Goal: Information Seeking & Learning: Learn about a topic

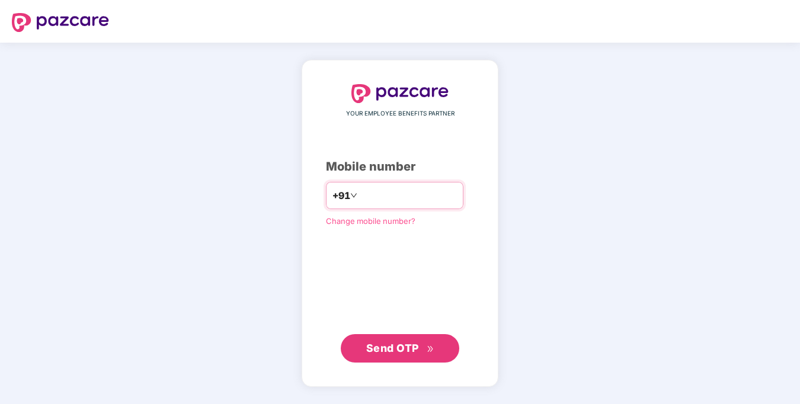
click at [391, 194] on input "number" at bounding box center [408, 195] width 97 height 19
type input "**********"
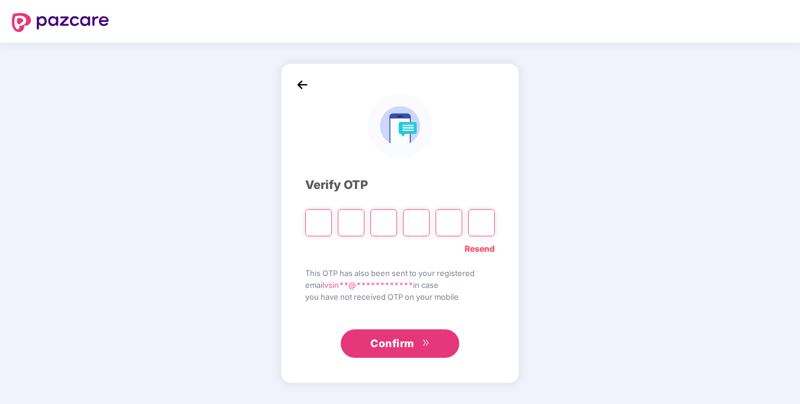
type input "*"
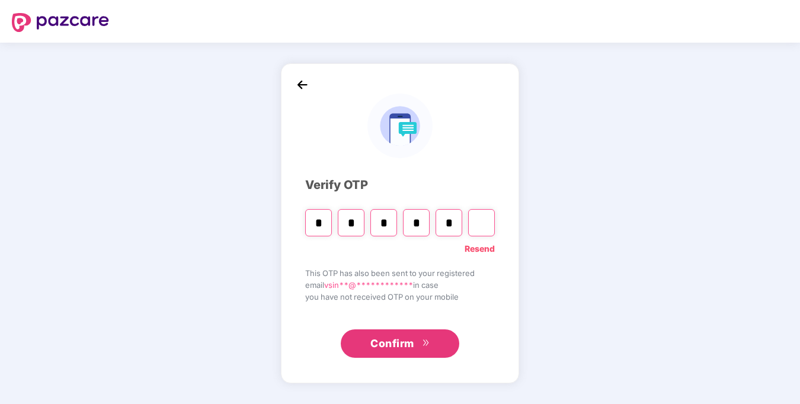
type input "*"
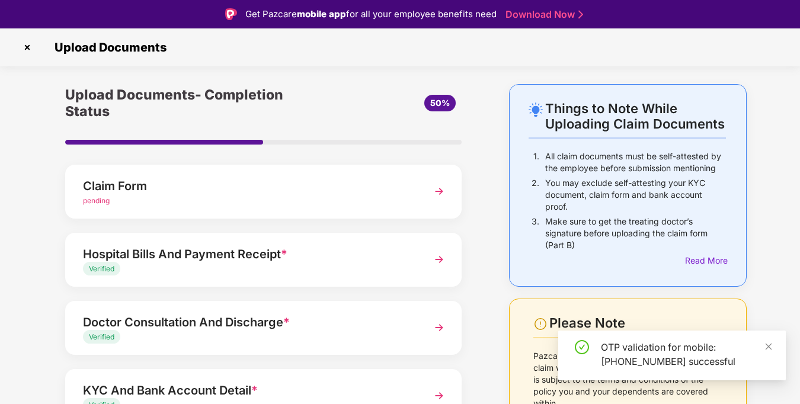
click at [23, 44] on img at bounding box center [27, 47] width 19 height 19
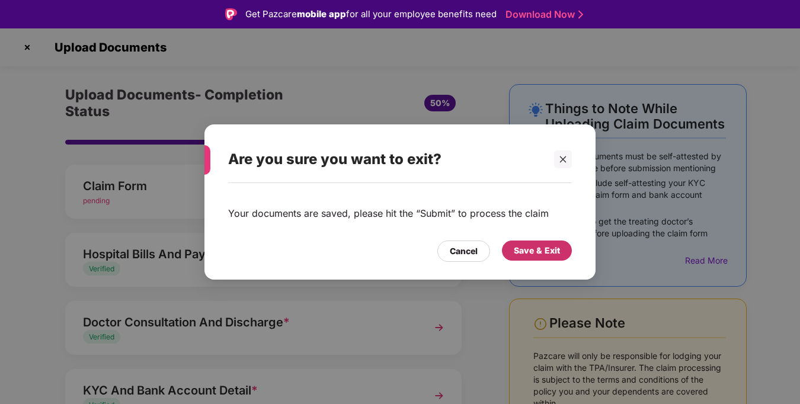
click at [529, 251] on div "Save & Exit" at bounding box center [537, 250] width 46 height 13
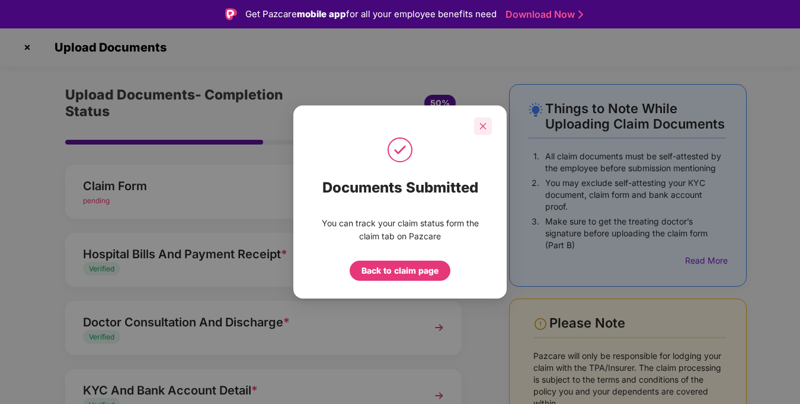
click at [486, 124] on icon "close" at bounding box center [483, 126] width 8 height 8
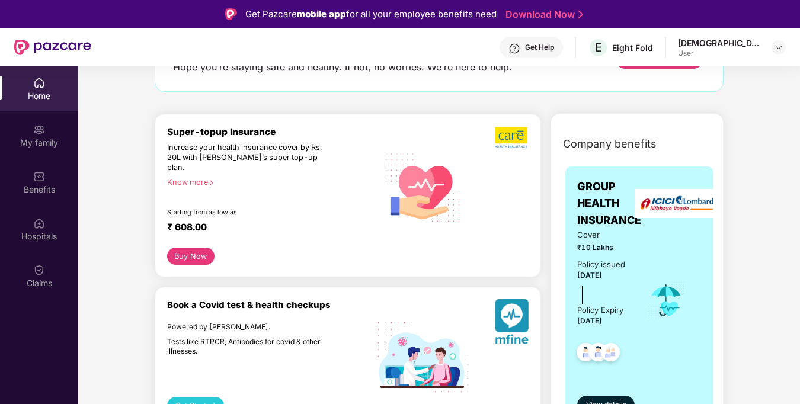
scroll to position [25, 0]
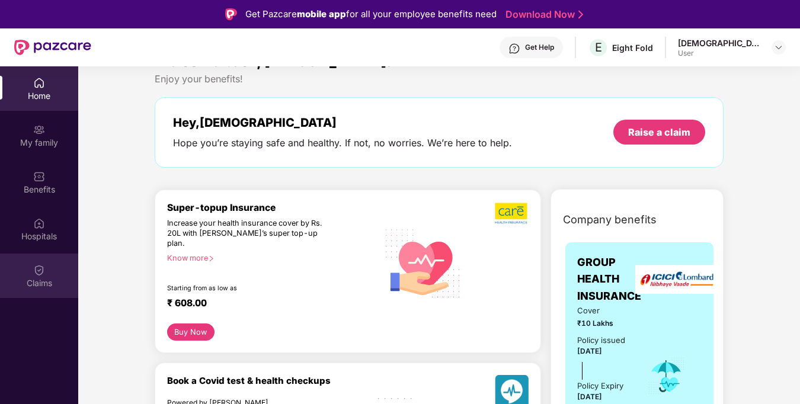
click at [33, 261] on div "Claims" at bounding box center [39, 276] width 78 height 44
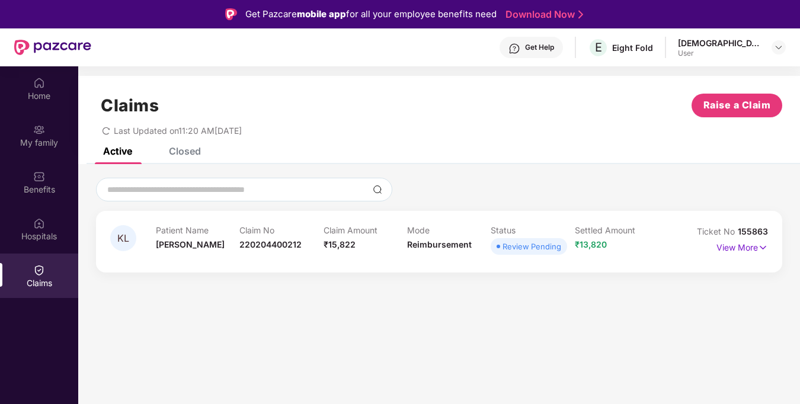
click at [646, 231] on p "Settled Amount" at bounding box center [617, 230] width 84 height 10
click at [724, 252] on p "View More" at bounding box center [742, 246] width 52 height 16
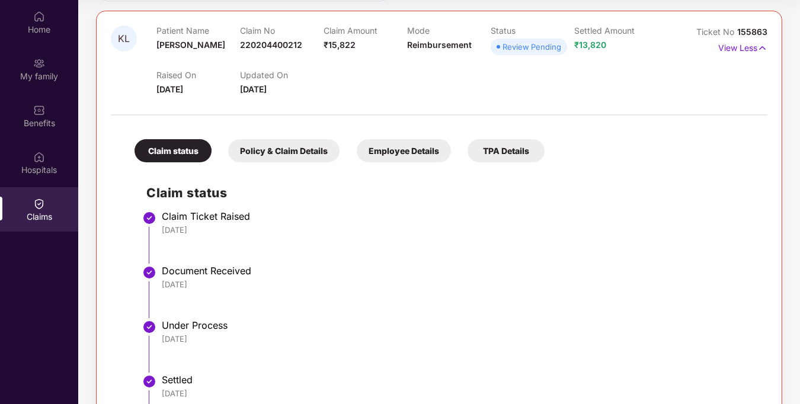
scroll to position [104, 0]
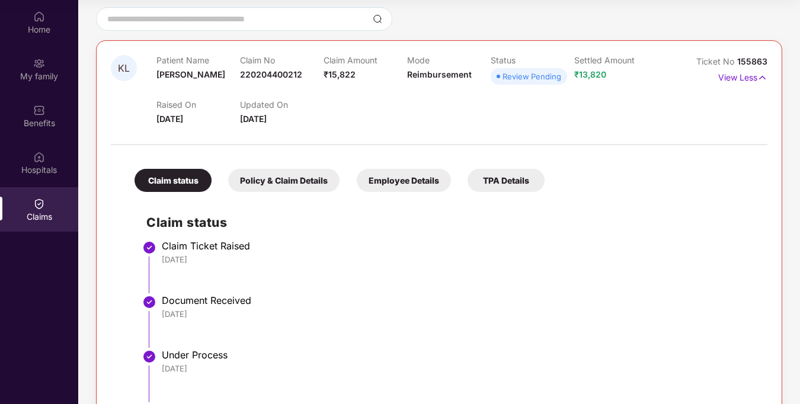
click at [523, 188] on div "TPA Details" at bounding box center [506, 180] width 77 height 23
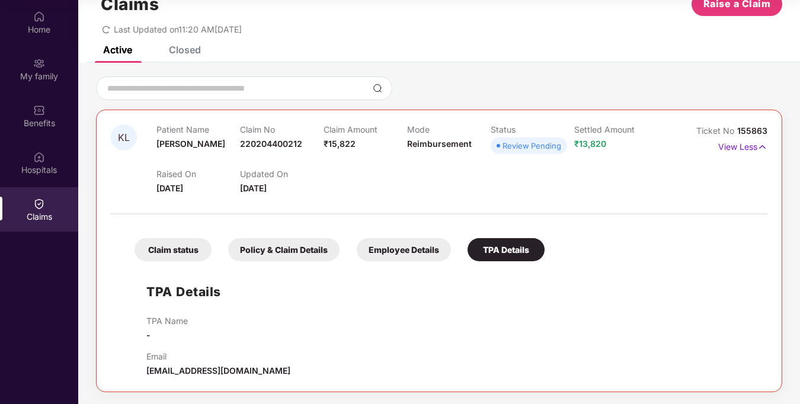
scroll to position [35, 0]
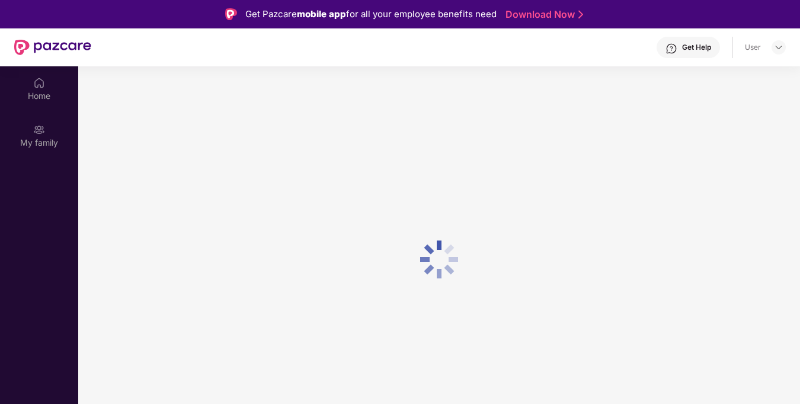
scroll to position [66, 0]
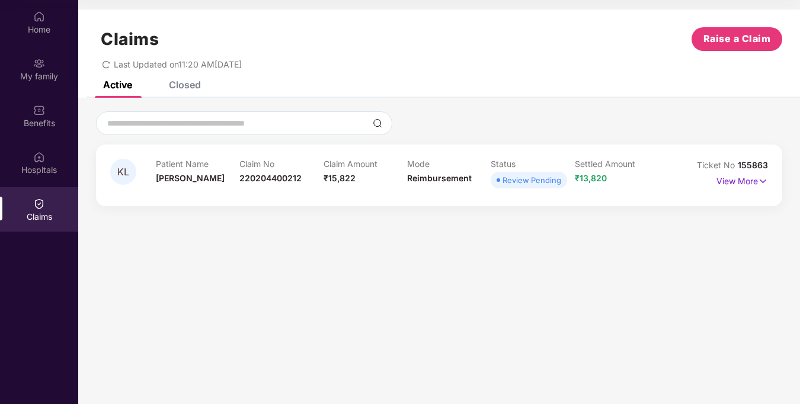
click at [171, 87] on div "Closed" at bounding box center [185, 85] width 32 height 12
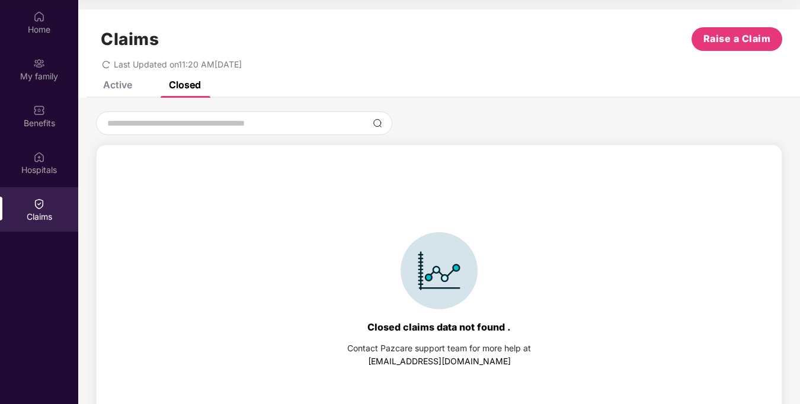
click at [115, 81] on div "Claims Raise a Claim Last Updated on 11:20 AM, 21 Aug 2025" at bounding box center [439, 45] width 722 height 72
click at [40, 28] on div "Home" at bounding box center [39, 30] width 78 height 12
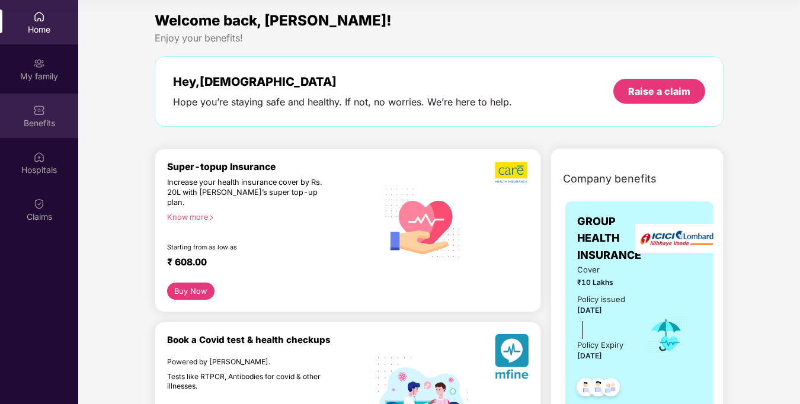
click at [41, 107] on img at bounding box center [39, 110] width 12 height 12
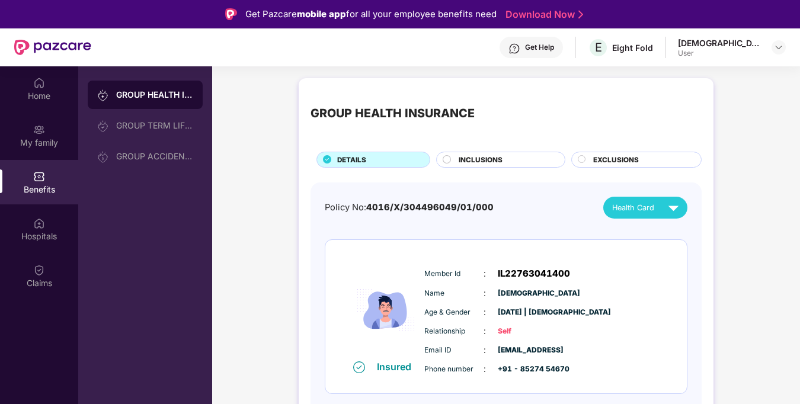
click at [502, 159] on div "INCLUSIONS" at bounding box center [506, 161] width 106 height 12
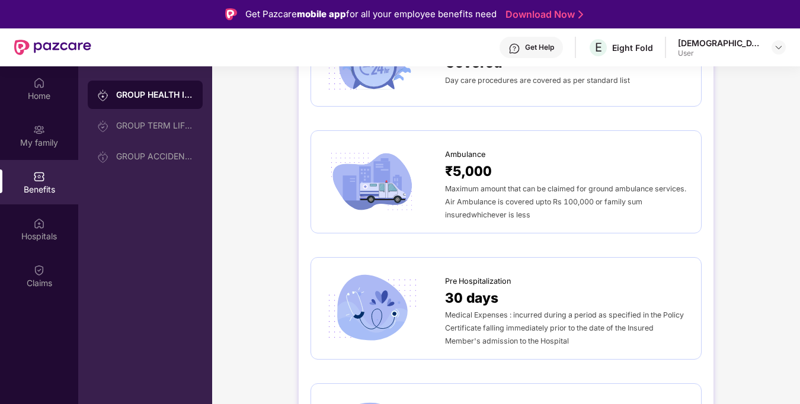
scroll to position [1439, 0]
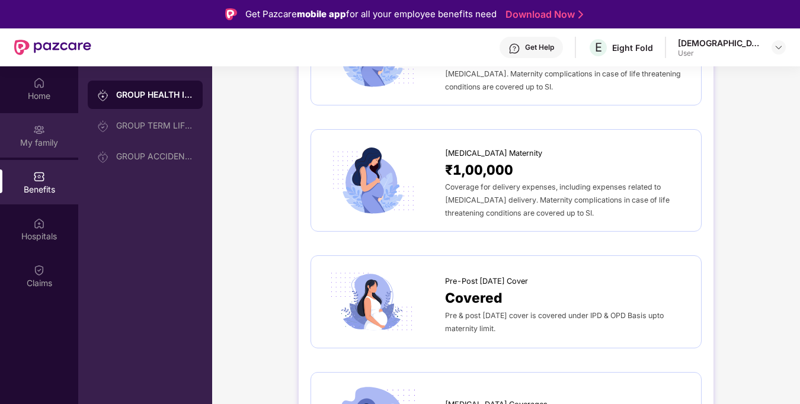
click at [46, 132] on div "My family" at bounding box center [39, 135] width 78 height 44
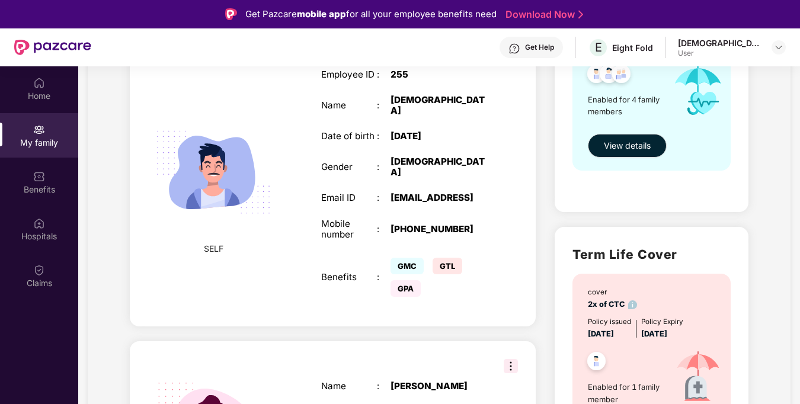
scroll to position [196, 0]
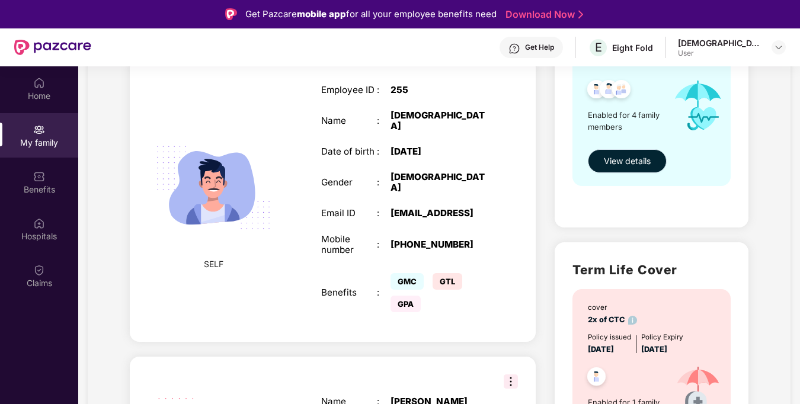
click at [637, 160] on span "View details" at bounding box center [627, 161] width 47 height 13
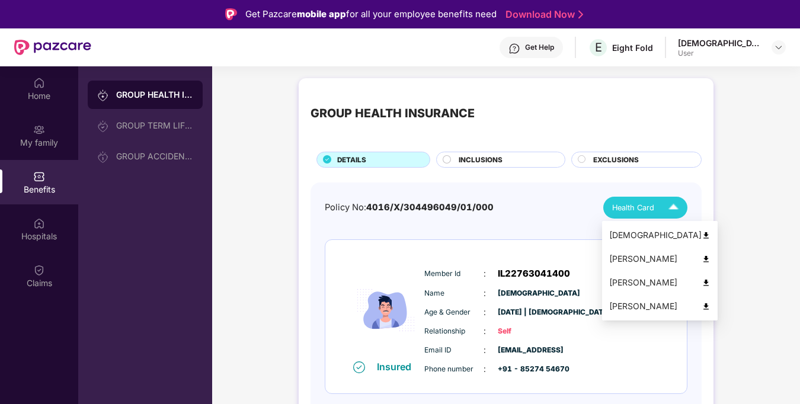
click at [635, 208] on span "Health Card" at bounding box center [633, 208] width 42 height 12
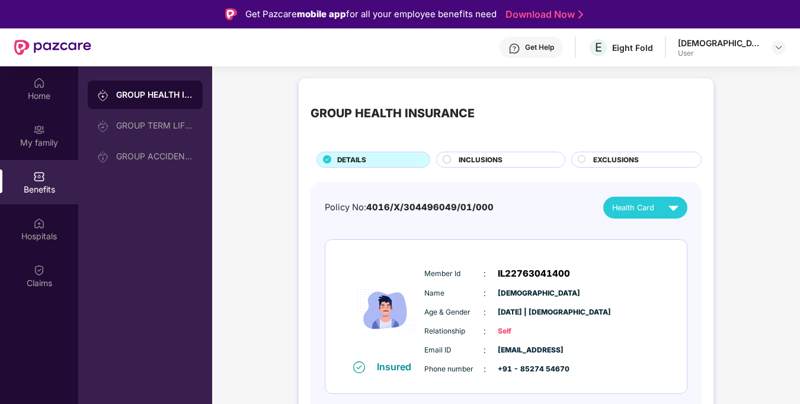
click at [511, 159] on div "INCLUSIONS" at bounding box center [506, 161] width 106 height 12
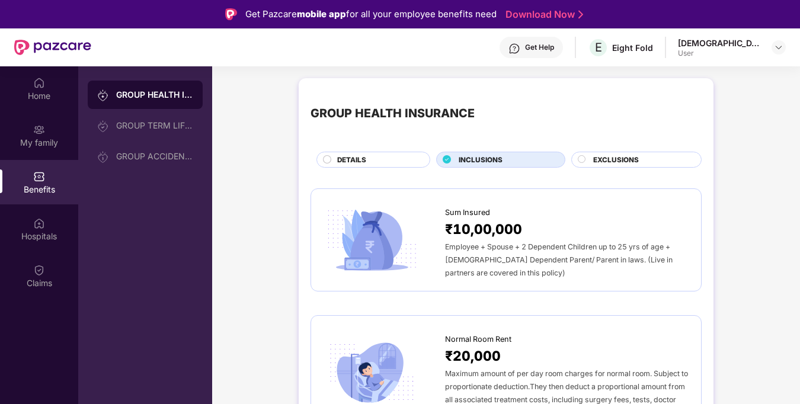
click at [632, 162] on span "EXCLUSIONS" at bounding box center [616, 160] width 46 height 11
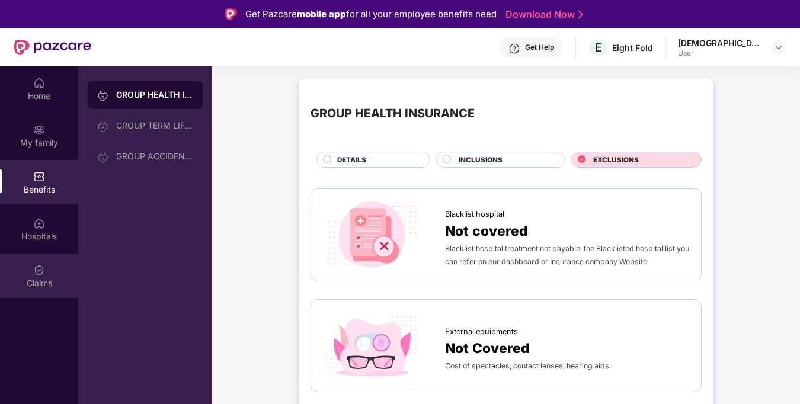
click at [41, 282] on div "Claims" at bounding box center [39, 283] width 78 height 12
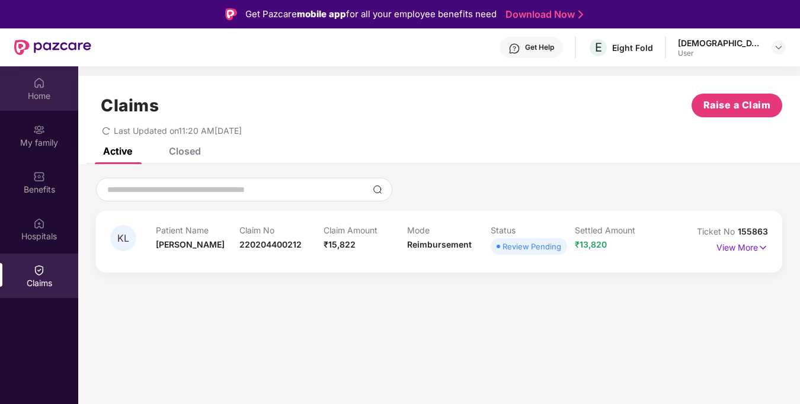
click at [38, 90] on div "Home" at bounding box center [39, 96] width 78 height 12
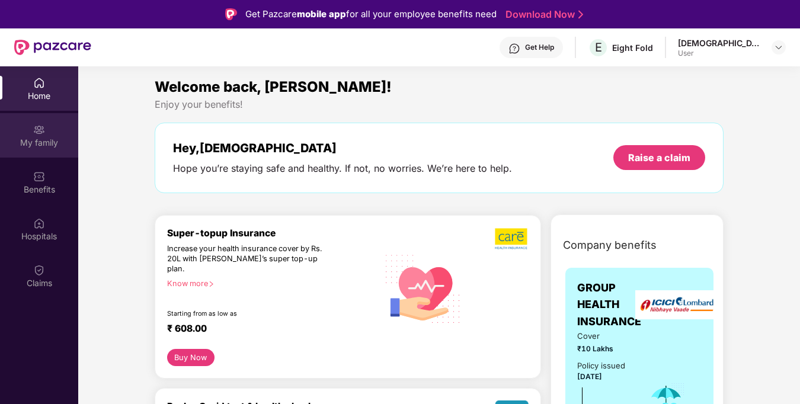
click at [34, 130] on img at bounding box center [39, 130] width 12 height 12
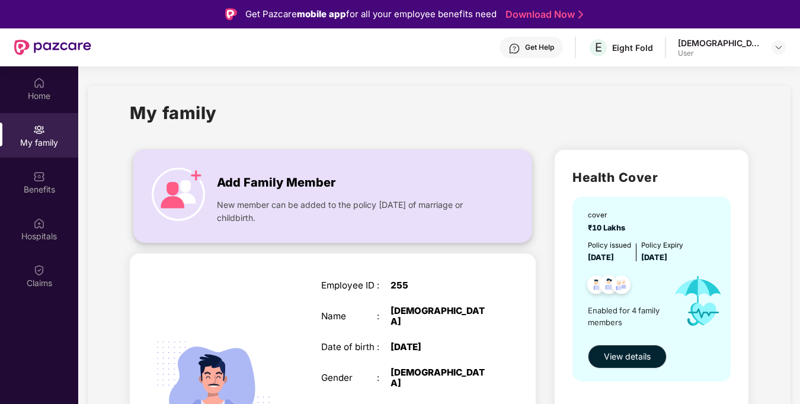
click at [412, 193] on div "New member can be added to the policy within 30 days of marriage or childbirth." at bounding box center [352, 209] width 271 height 32
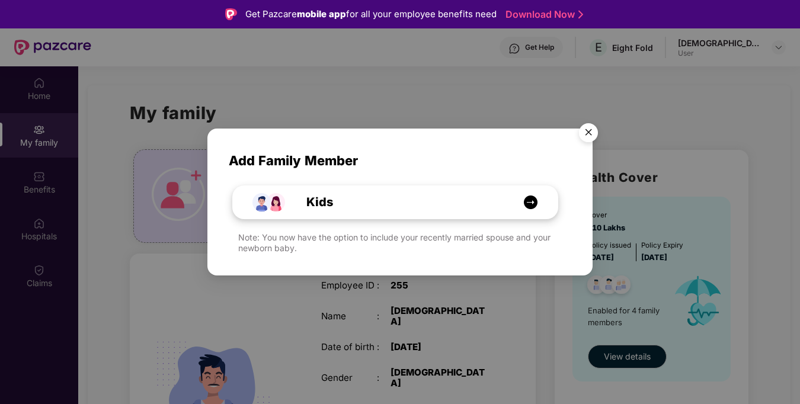
click at [505, 196] on div "Kids" at bounding box center [402, 202] width 244 height 18
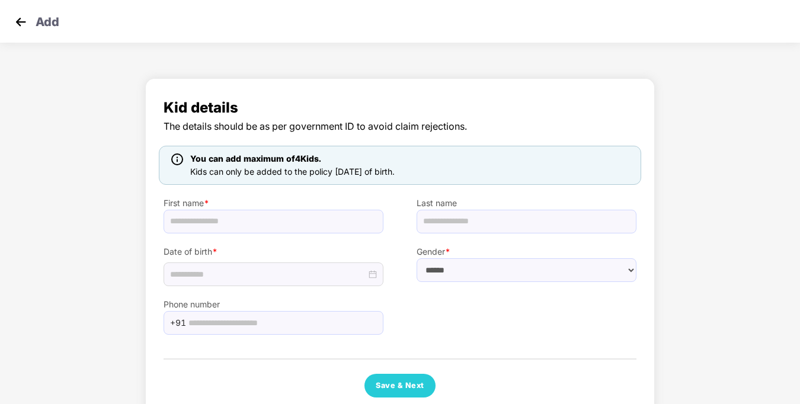
click at [25, 23] on img at bounding box center [21, 22] width 18 height 18
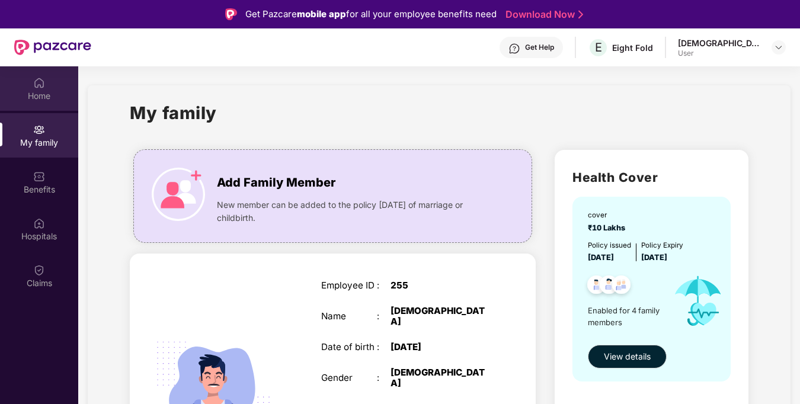
click at [34, 101] on div "Home" at bounding box center [39, 96] width 78 height 12
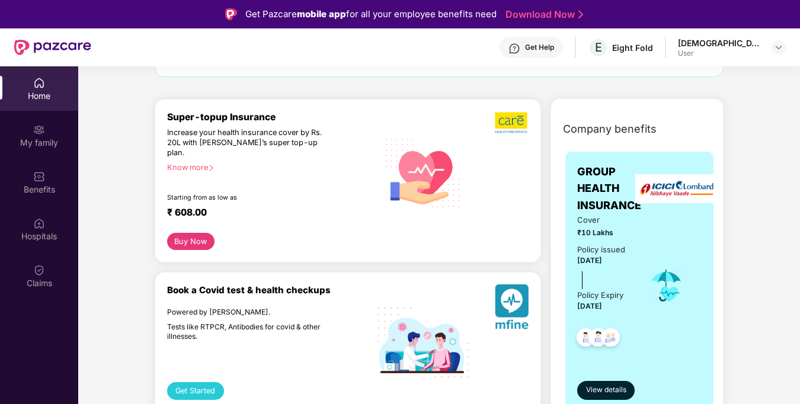
scroll to position [130, 0]
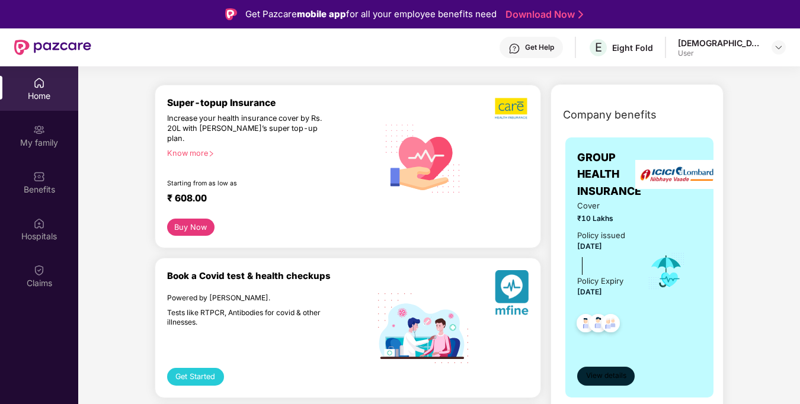
click at [599, 380] on span "View details" at bounding box center [606, 375] width 40 height 11
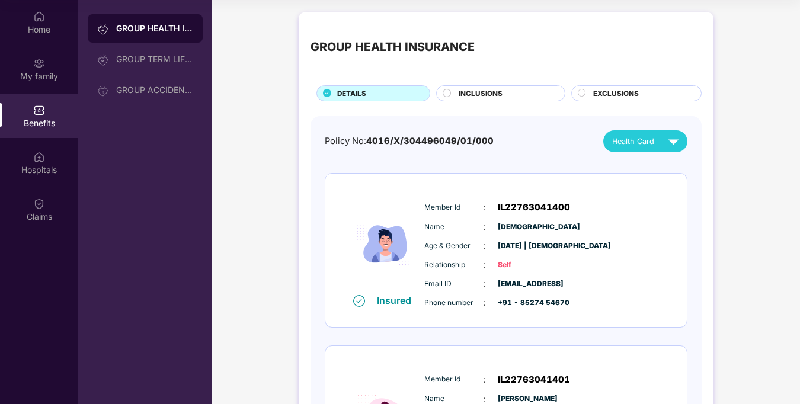
click at [507, 92] on div "INCLUSIONS" at bounding box center [506, 94] width 106 height 12
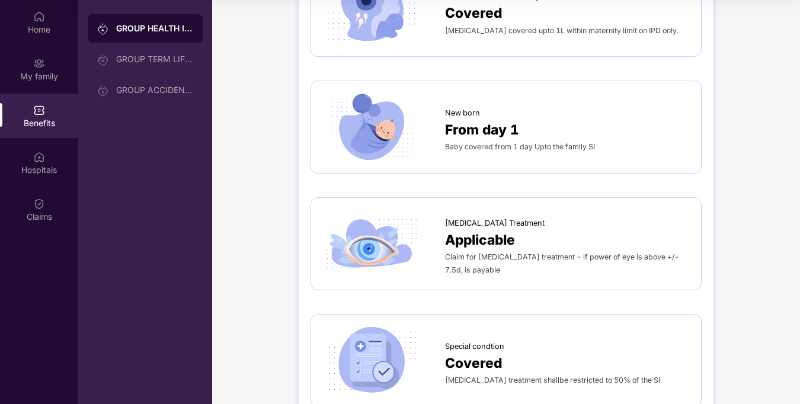
scroll to position [1779, 0]
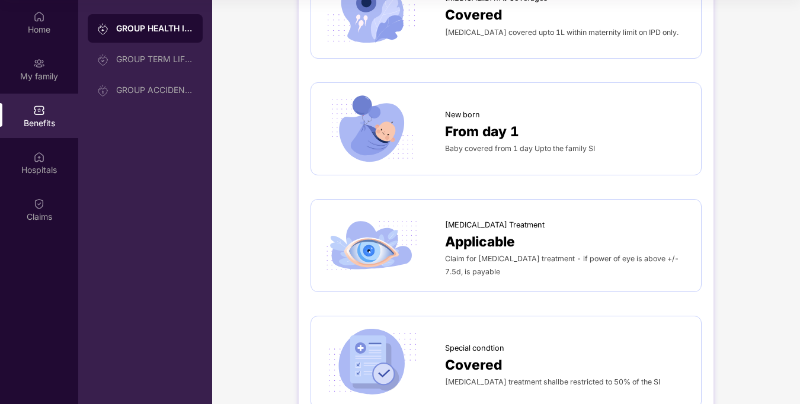
click at [529, 144] on span "Baby covered from 1 day Upto the family SI" at bounding box center [520, 148] width 150 height 9
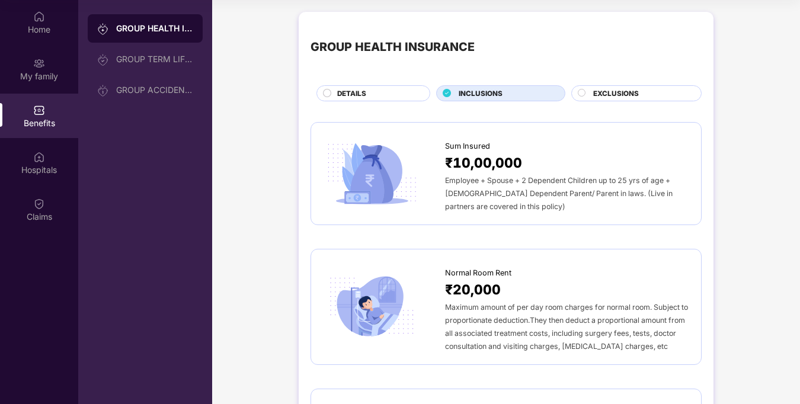
scroll to position [0, 0]
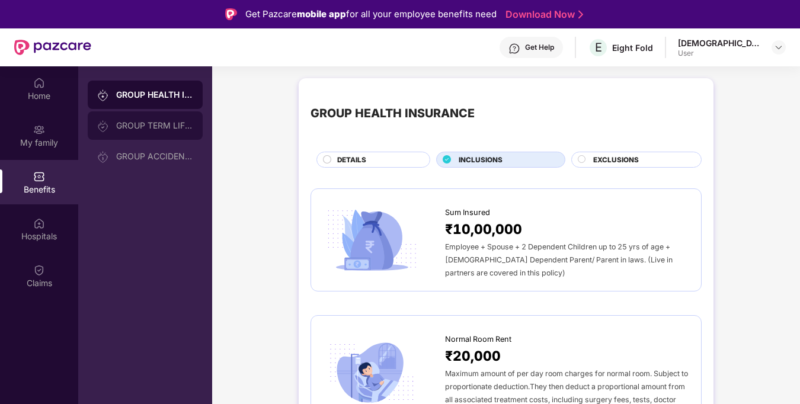
click at [156, 124] on div "GROUP TERM LIFE INSURANCE" at bounding box center [154, 125] width 77 height 9
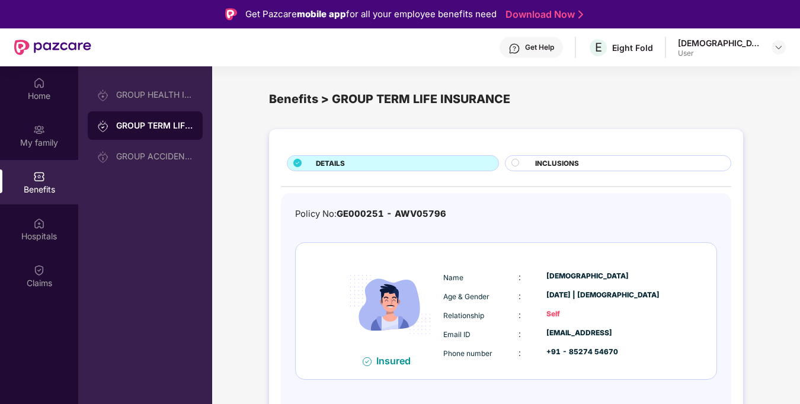
click at [568, 163] on span "INCLUSIONS" at bounding box center [557, 163] width 44 height 11
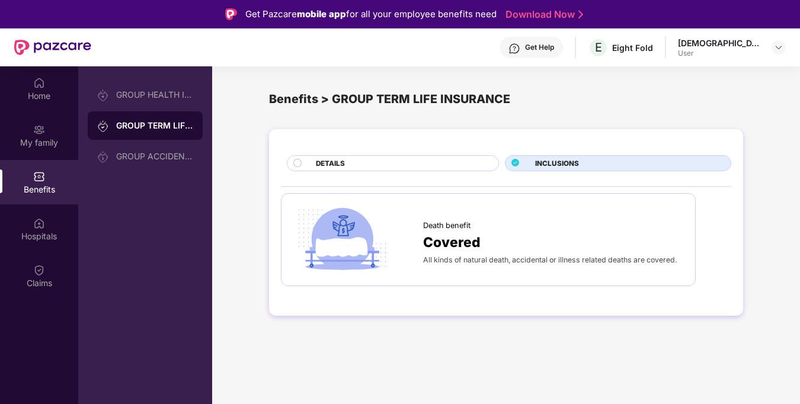
click at [423, 167] on div "DETAILS" at bounding box center [401, 164] width 183 height 12
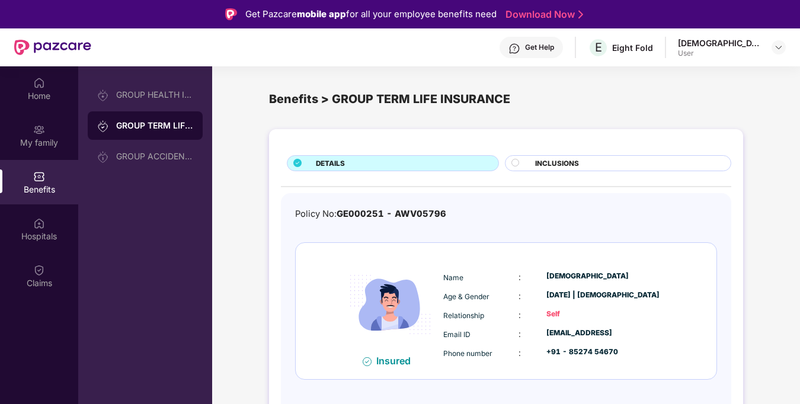
scroll to position [66, 0]
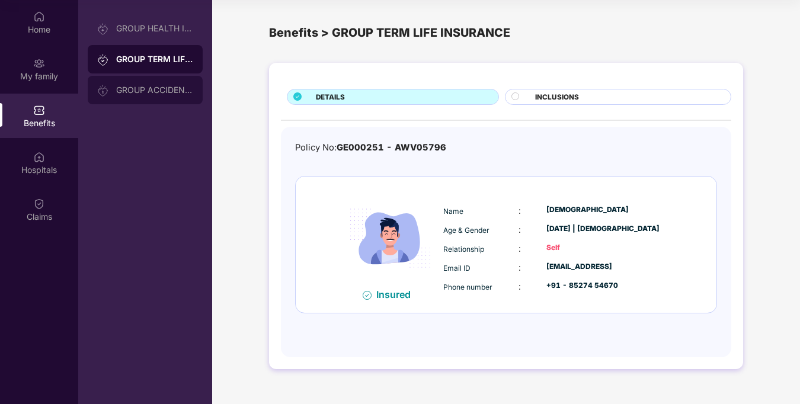
click at [160, 89] on div "GROUP ACCIDENTAL INSURANCE" at bounding box center [154, 89] width 77 height 9
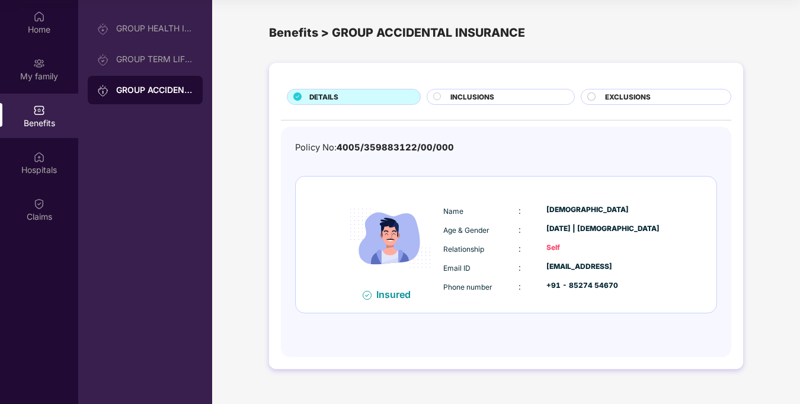
click at [625, 105] on div "DETAILS INCLUSIONS EXCLUSIONS Policy No: 4005/359883122/00/000 Insured Name : V…" at bounding box center [506, 216] width 474 height 306
click at [620, 97] on span "EXCLUSIONS" at bounding box center [628, 97] width 46 height 11
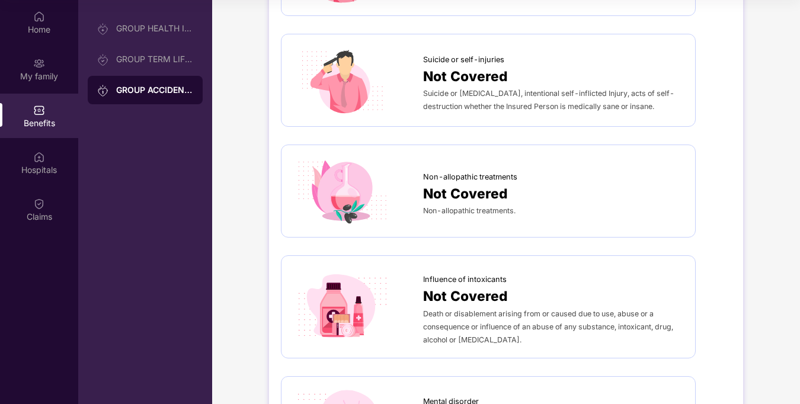
scroll to position [446, 0]
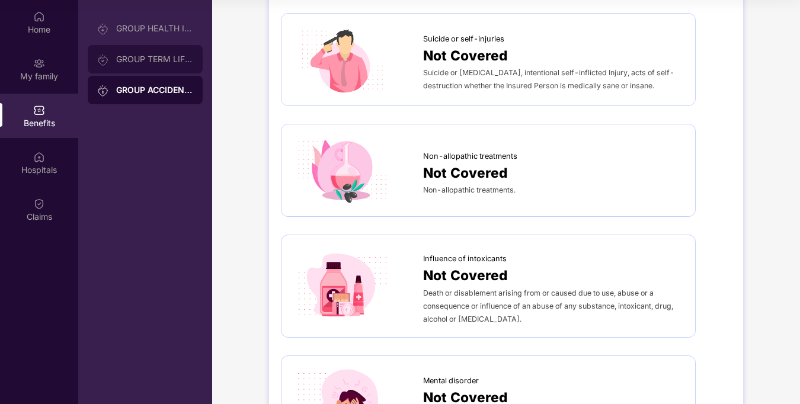
click at [172, 60] on div "GROUP TERM LIFE INSURANCE" at bounding box center [154, 59] width 77 height 9
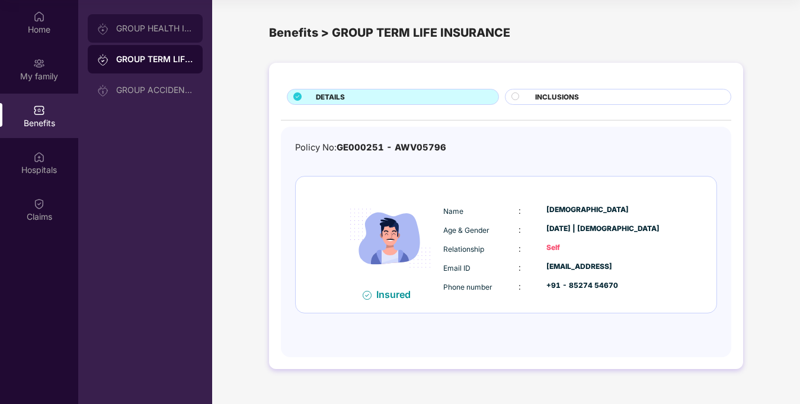
click at [157, 28] on div "GROUP HEALTH INSURANCE" at bounding box center [154, 28] width 77 height 9
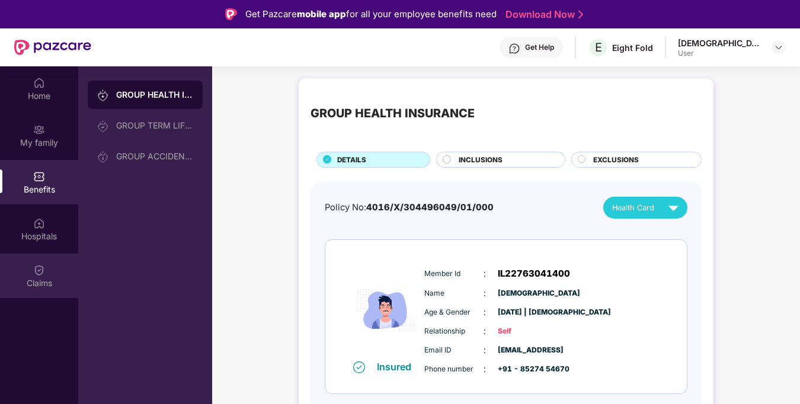
click at [46, 273] on div "Claims" at bounding box center [39, 276] width 78 height 44
